Goal: Connect with others: Connect with others

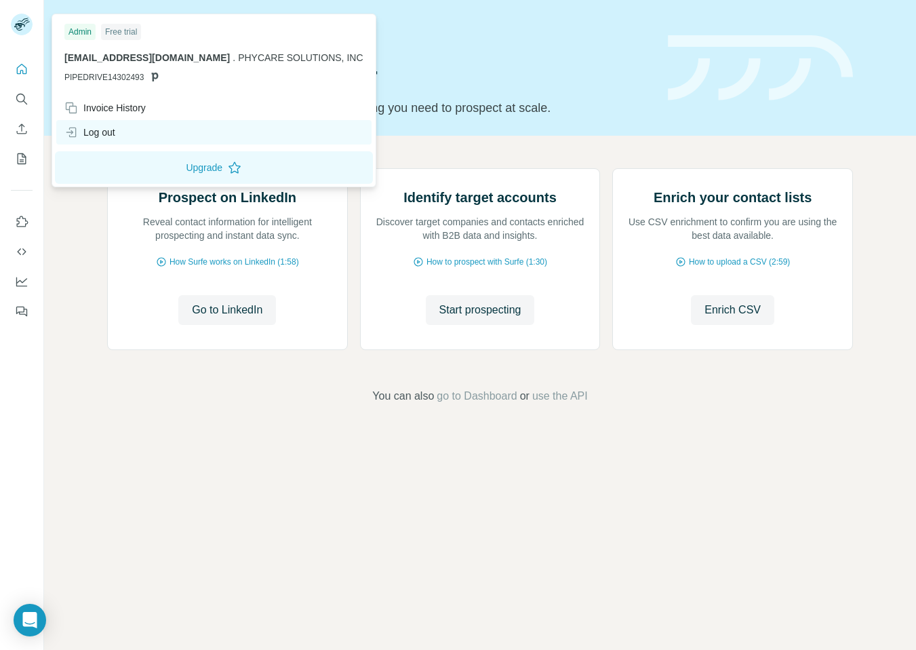
click at [146, 134] on div "Log out" at bounding box center [213, 132] width 315 height 24
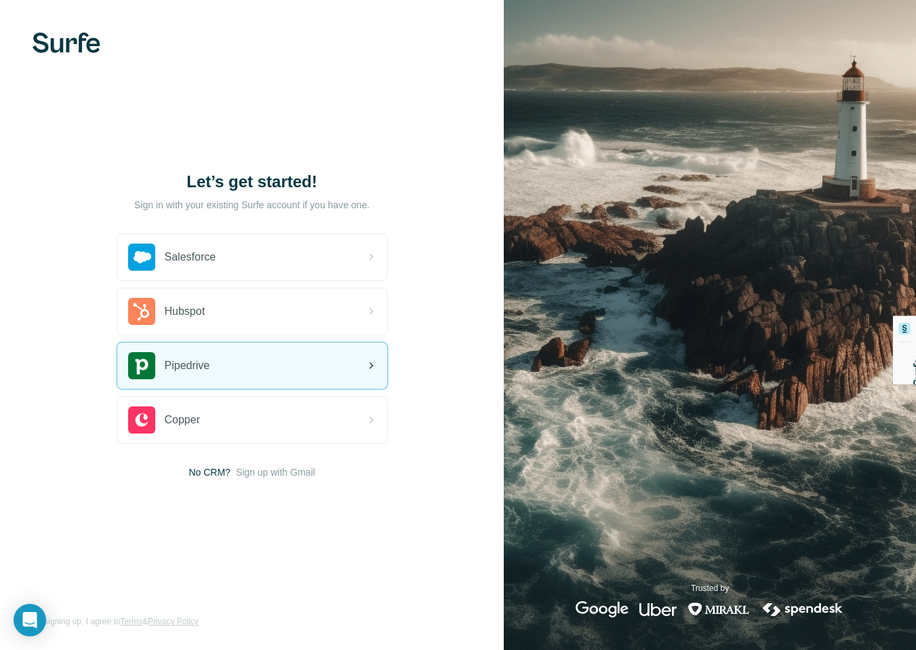
click at [210, 362] on div "Pipedrive" at bounding box center [169, 365] width 82 height 27
click at [339, 364] on div "Pipedrive" at bounding box center [252, 365] width 270 height 46
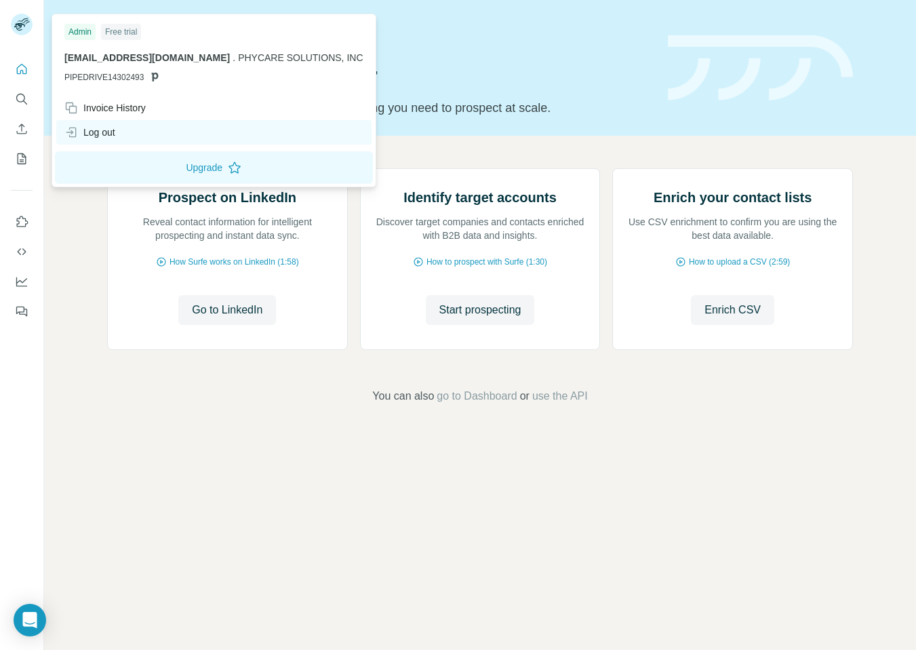
click at [90, 128] on div "Log out" at bounding box center [89, 132] width 51 height 14
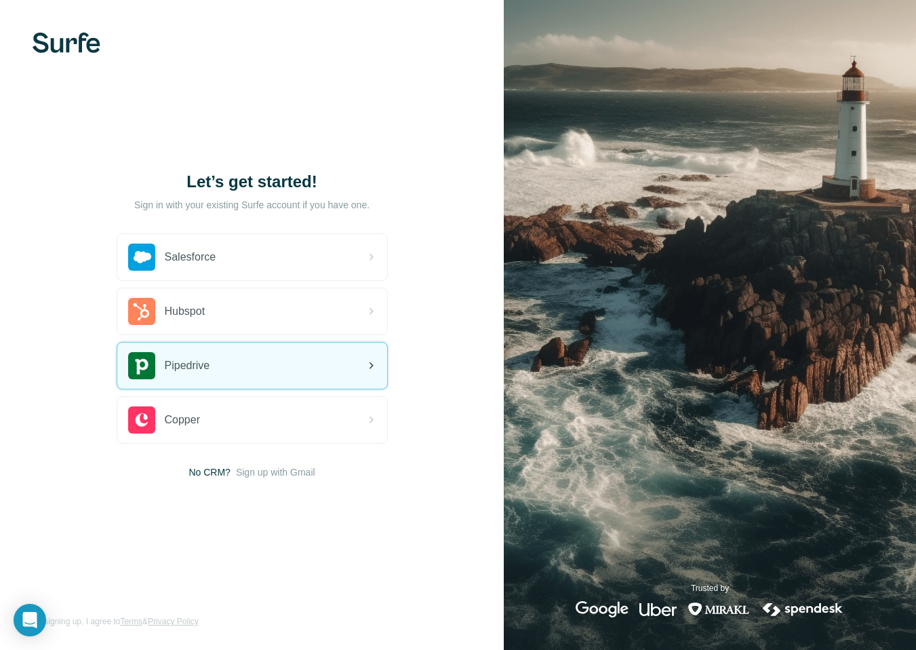
click at [217, 369] on div "Pipedrive" at bounding box center [252, 365] width 270 height 46
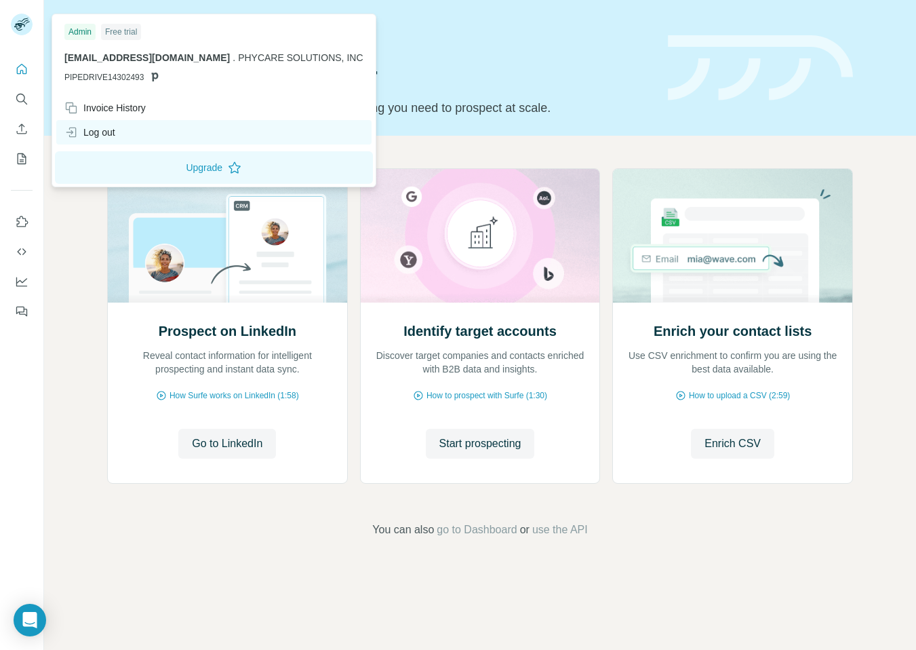
click at [119, 137] on div "Log out" at bounding box center [213, 132] width 315 height 24
click at [123, 138] on div "Log out" at bounding box center [213, 132] width 315 height 24
click at [138, 134] on div "Log out" at bounding box center [213, 132] width 315 height 24
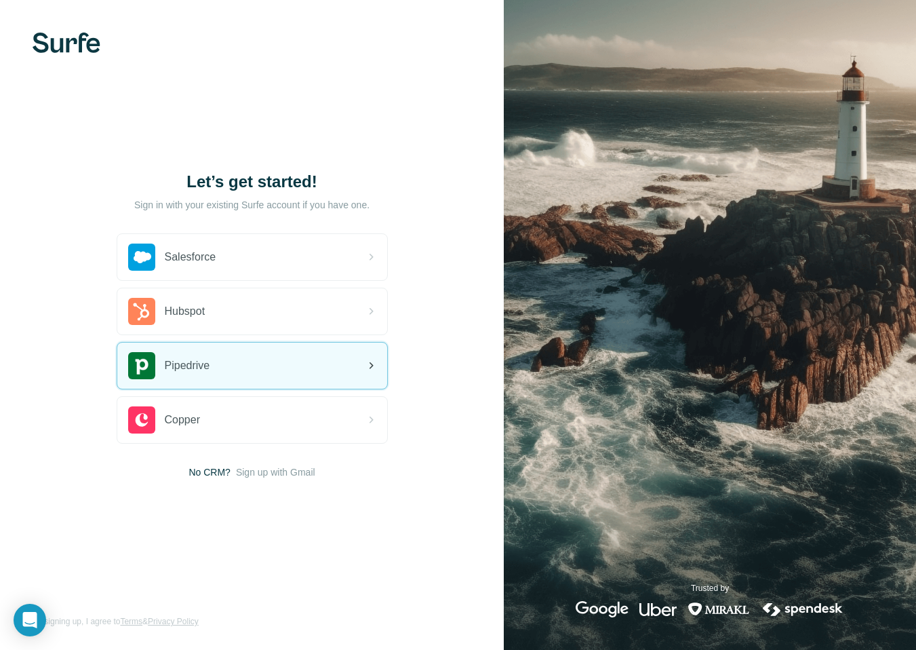
click at [225, 375] on div "Pipedrive" at bounding box center [252, 365] width 270 height 46
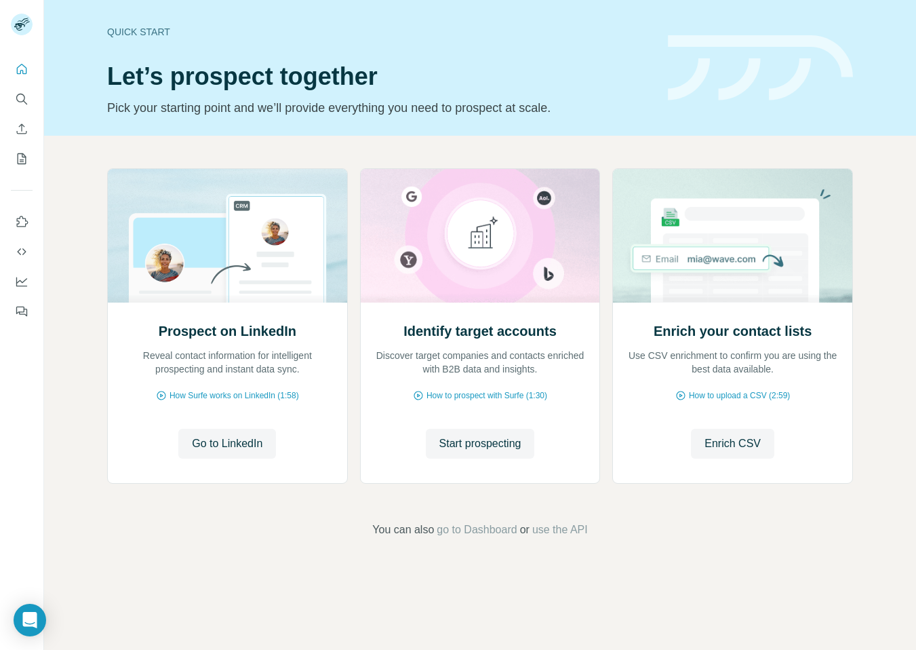
click at [125, 131] on div "Quick start Let’s prospect together Pick your starting point and we’ll provide …" at bounding box center [480, 68] width 872 height 136
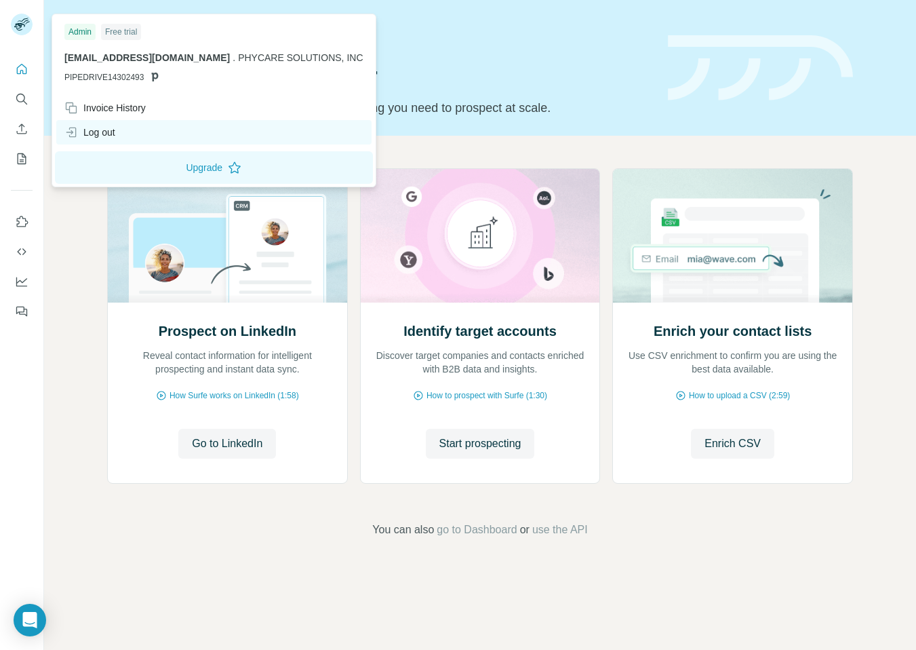
click at [100, 130] on div "Log out" at bounding box center [89, 132] width 51 height 14
click at [110, 128] on div "Log out" at bounding box center [89, 132] width 51 height 14
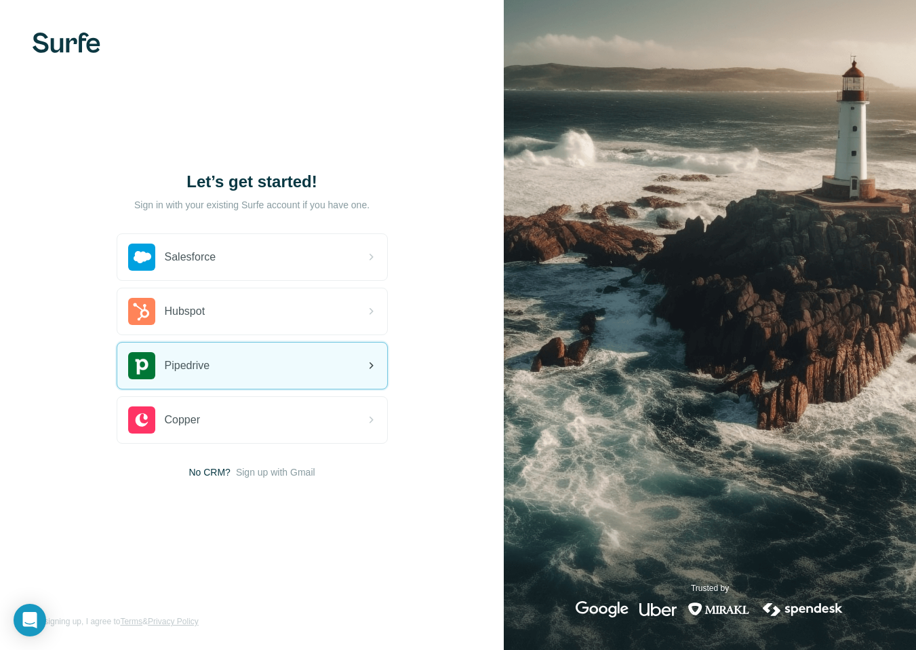
click at [182, 378] on div "Pipedrive" at bounding box center [169, 365] width 82 height 27
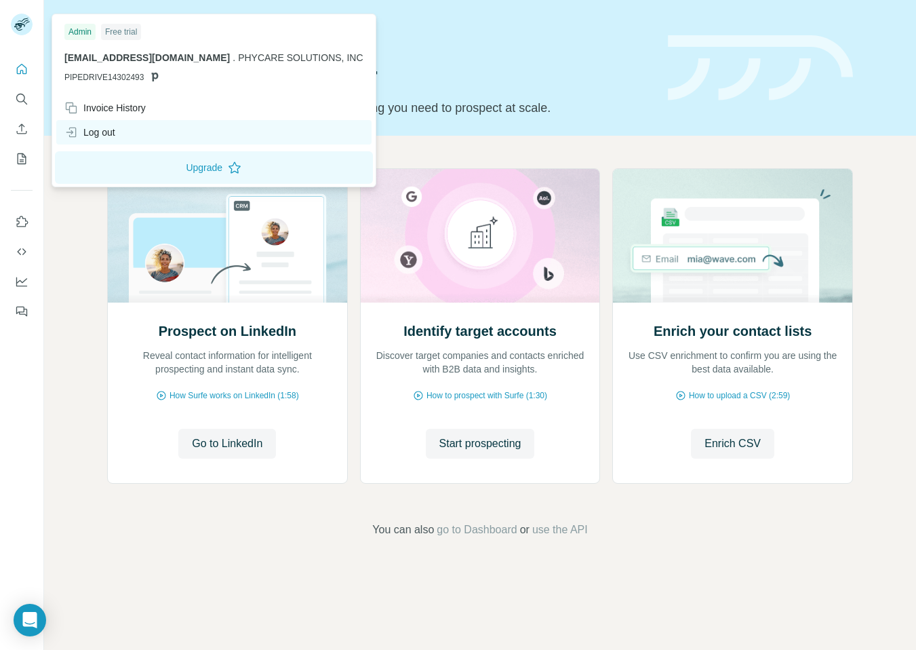
click at [88, 125] on div "Log out" at bounding box center [213, 132] width 315 height 24
click at [100, 130] on div "Log out" at bounding box center [89, 132] width 51 height 14
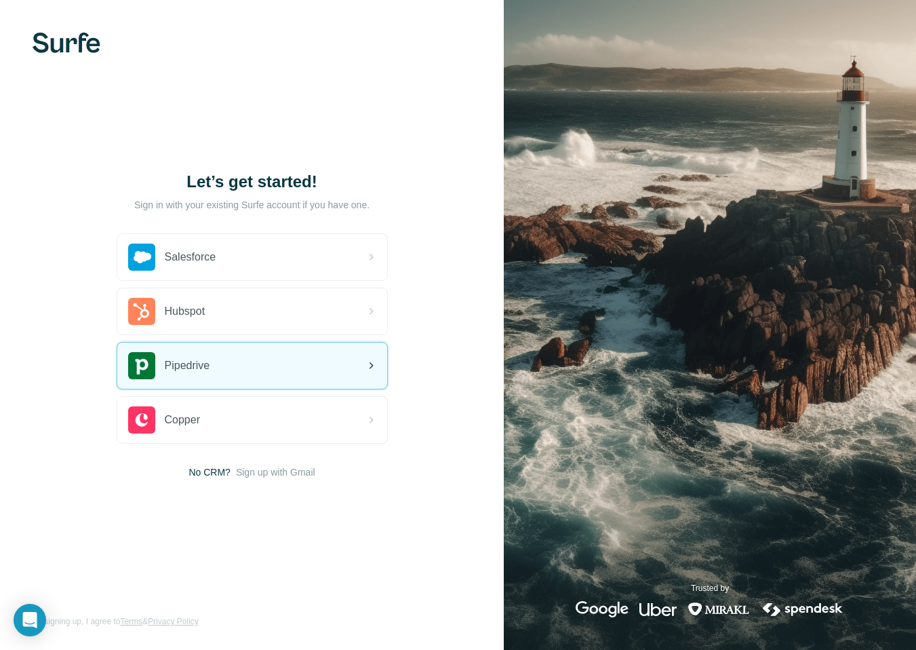
click at [191, 371] on span "Pipedrive" at bounding box center [187, 365] width 45 height 16
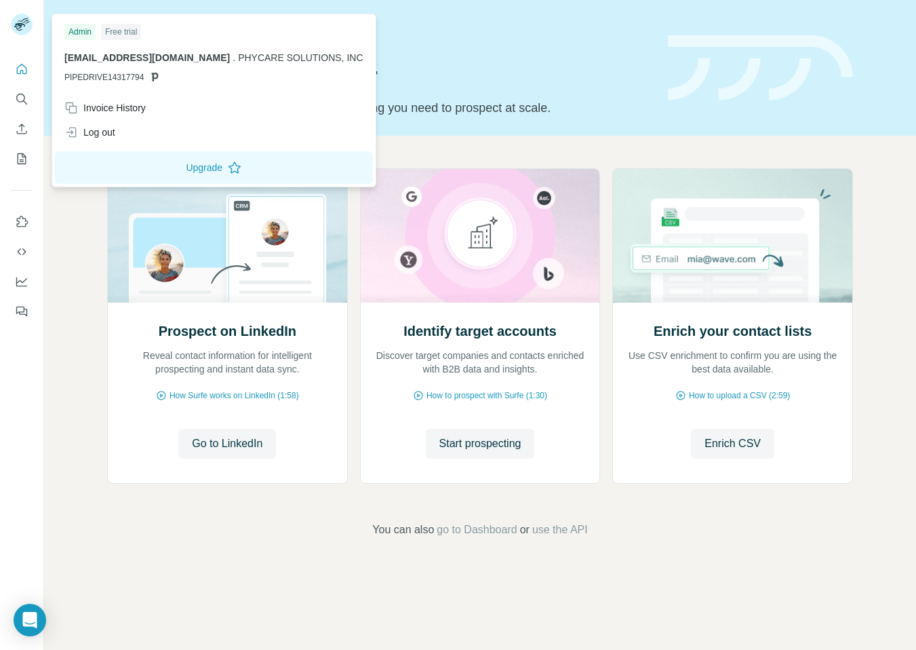
click at [22, 26] on rect at bounding box center [22, 25] width 22 height 22
click at [99, 139] on div "Log out" at bounding box center [213, 132] width 315 height 24
click at [118, 132] on div "Log out" at bounding box center [213, 132] width 315 height 24
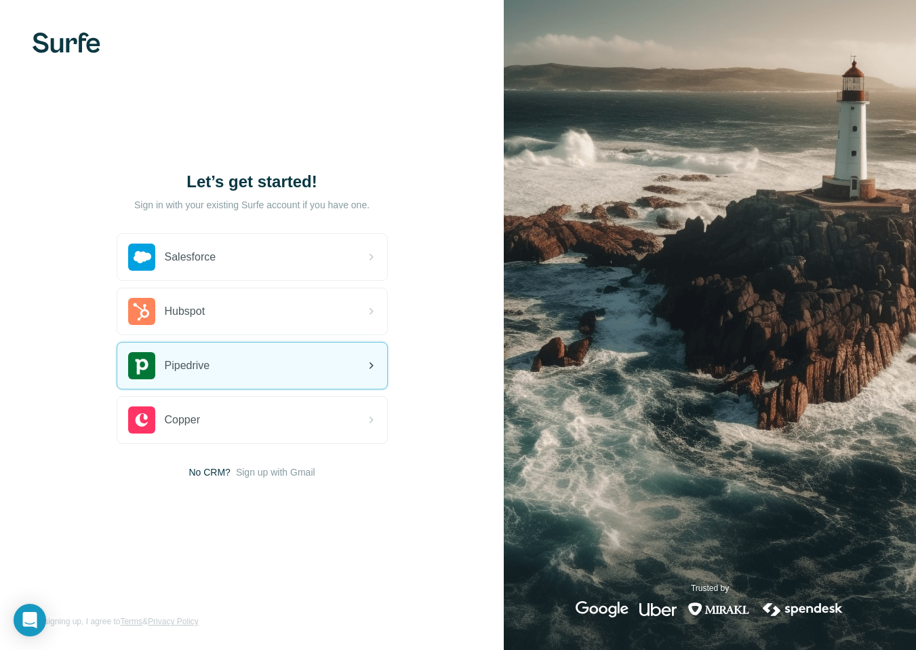
click at [314, 372] on div "Pipedrive" at bounding box center [252, 365] width 270 height 46
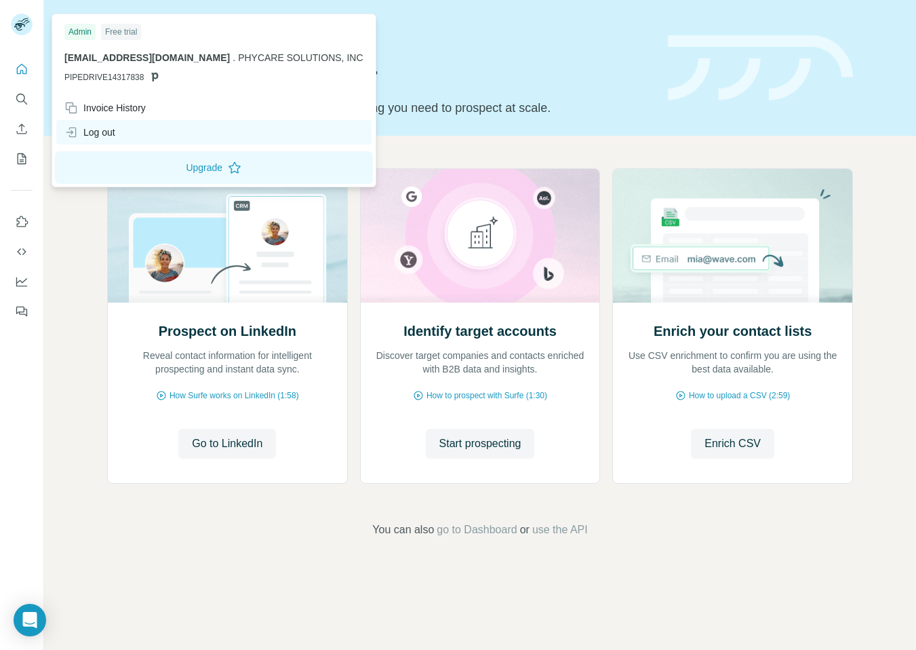
click at [120, 132] on div "Log out" at bounding box center [213, 132] width 315 height 24
click at [109, 132] on div "Log out" at bounding box center [89, 132] width 51 height 14
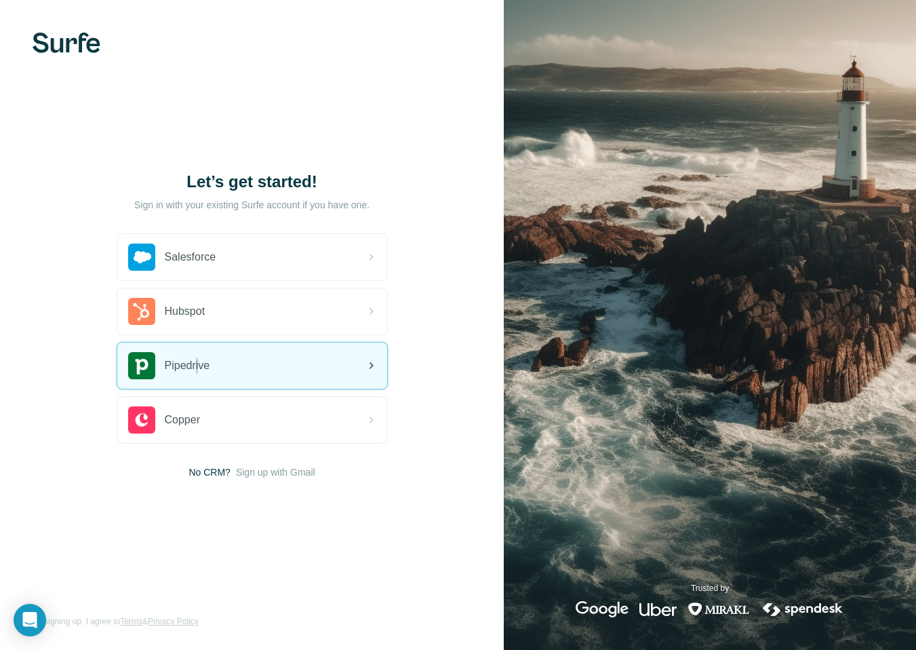
click at [200, 357] on span "Pipedrive" at bounding box center [187, 365] width 45 height 16
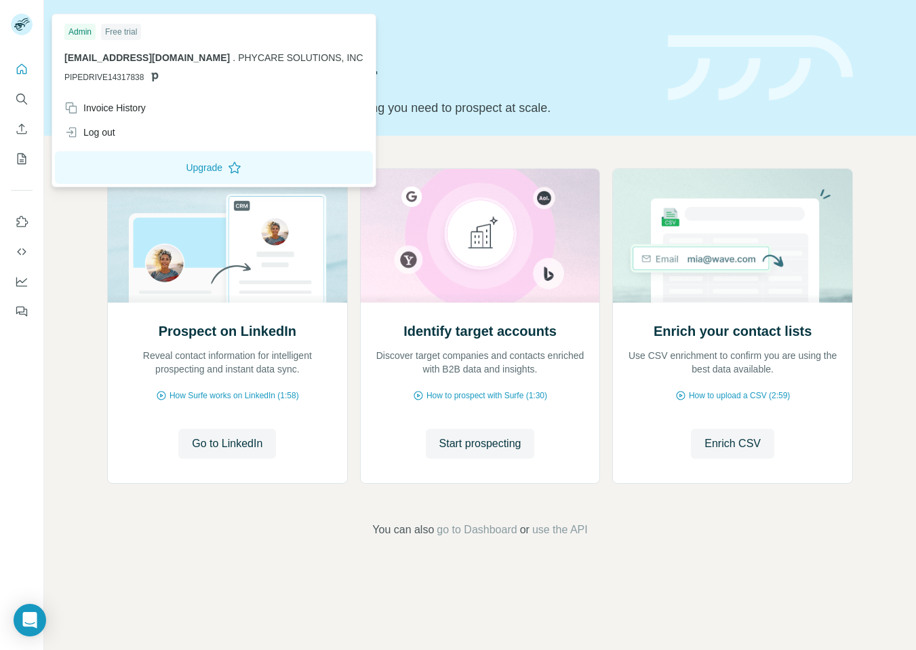
click at [14, 19] on rect at bounding box center [22, 25] width 22 height 22
click at [73, 129] on icon at bounding box center [71, 132] width 14 height 14
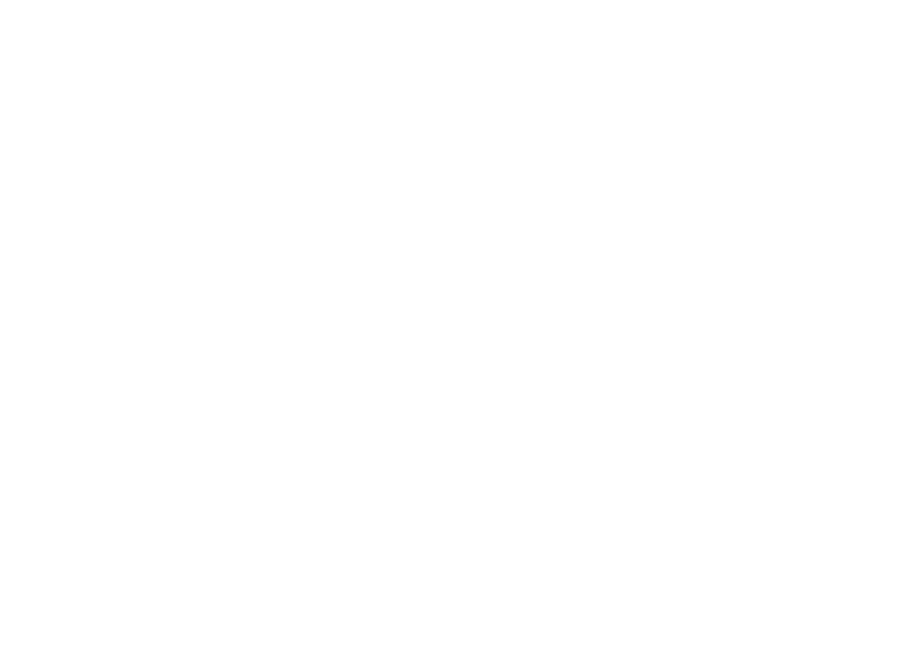
click at [75, 0] on html at bounding box center [458, 0] width 916 height 0
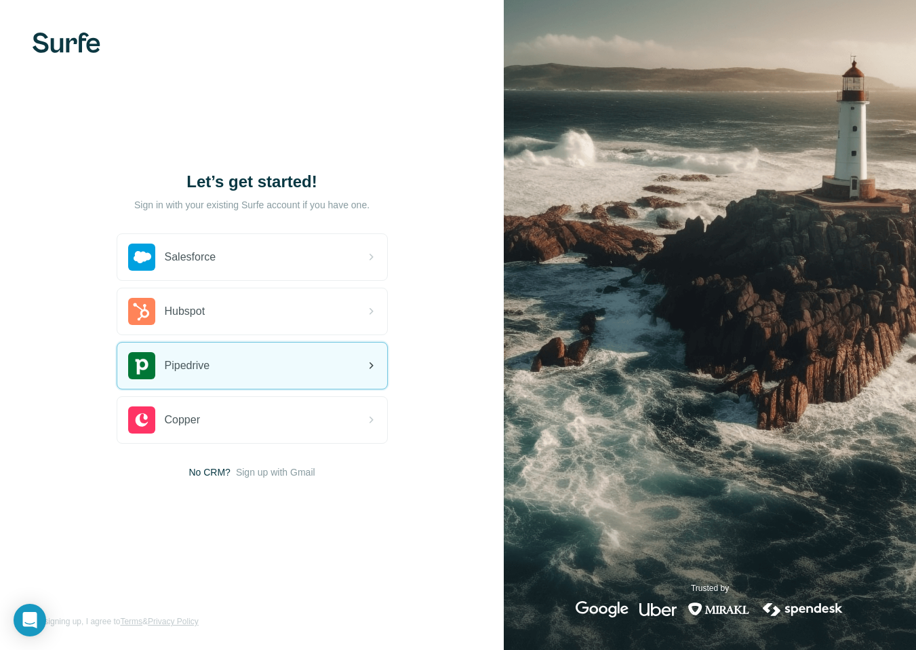
click at [197, 372] on span "Pipedrive" at bounding box center [187, 365] width 45 height 16
